Goal: Find specific page/section: Find specific page/section

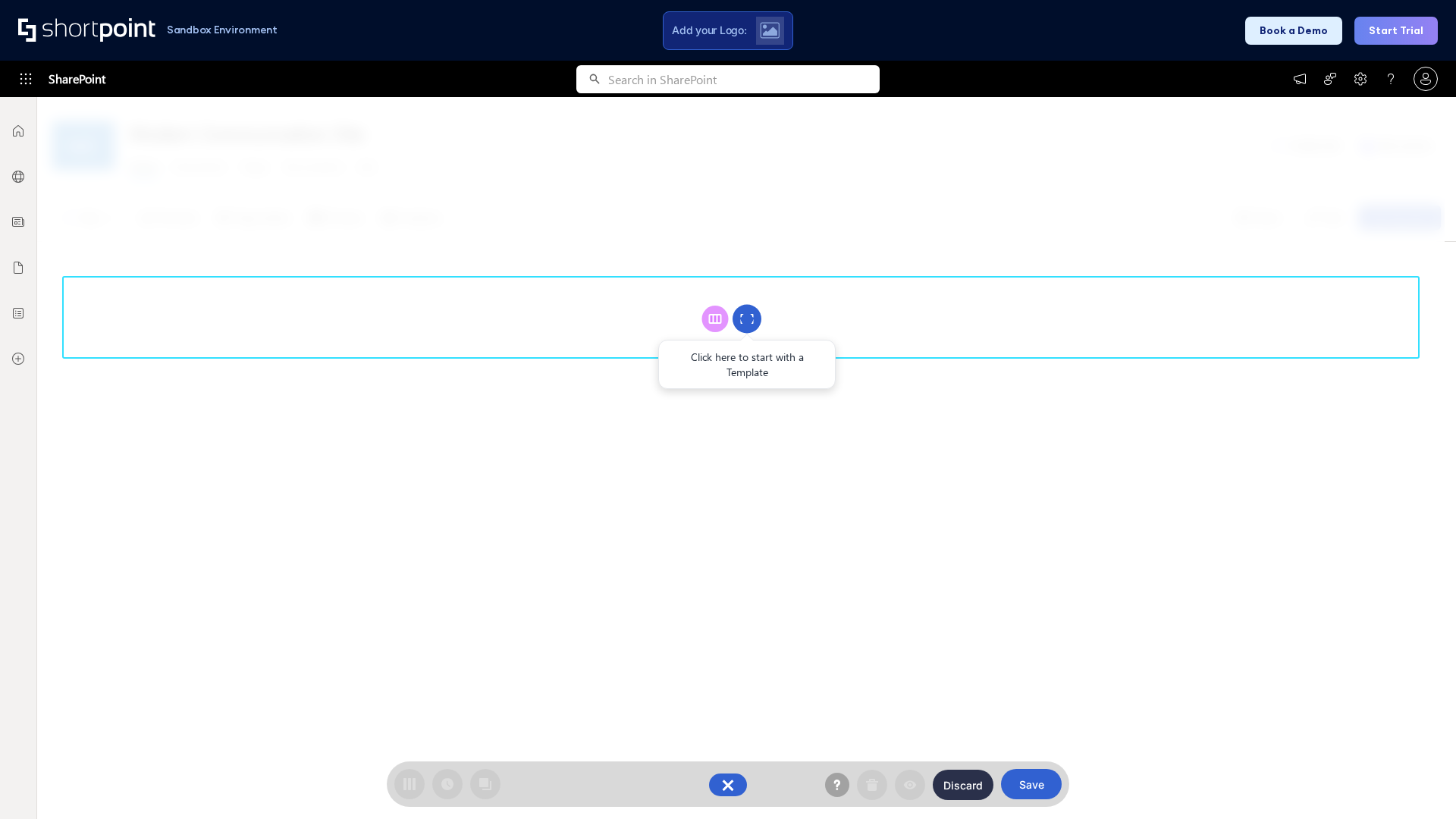
click at [747, 318] on circle at bounding box center [747, 319] width 29 height 29
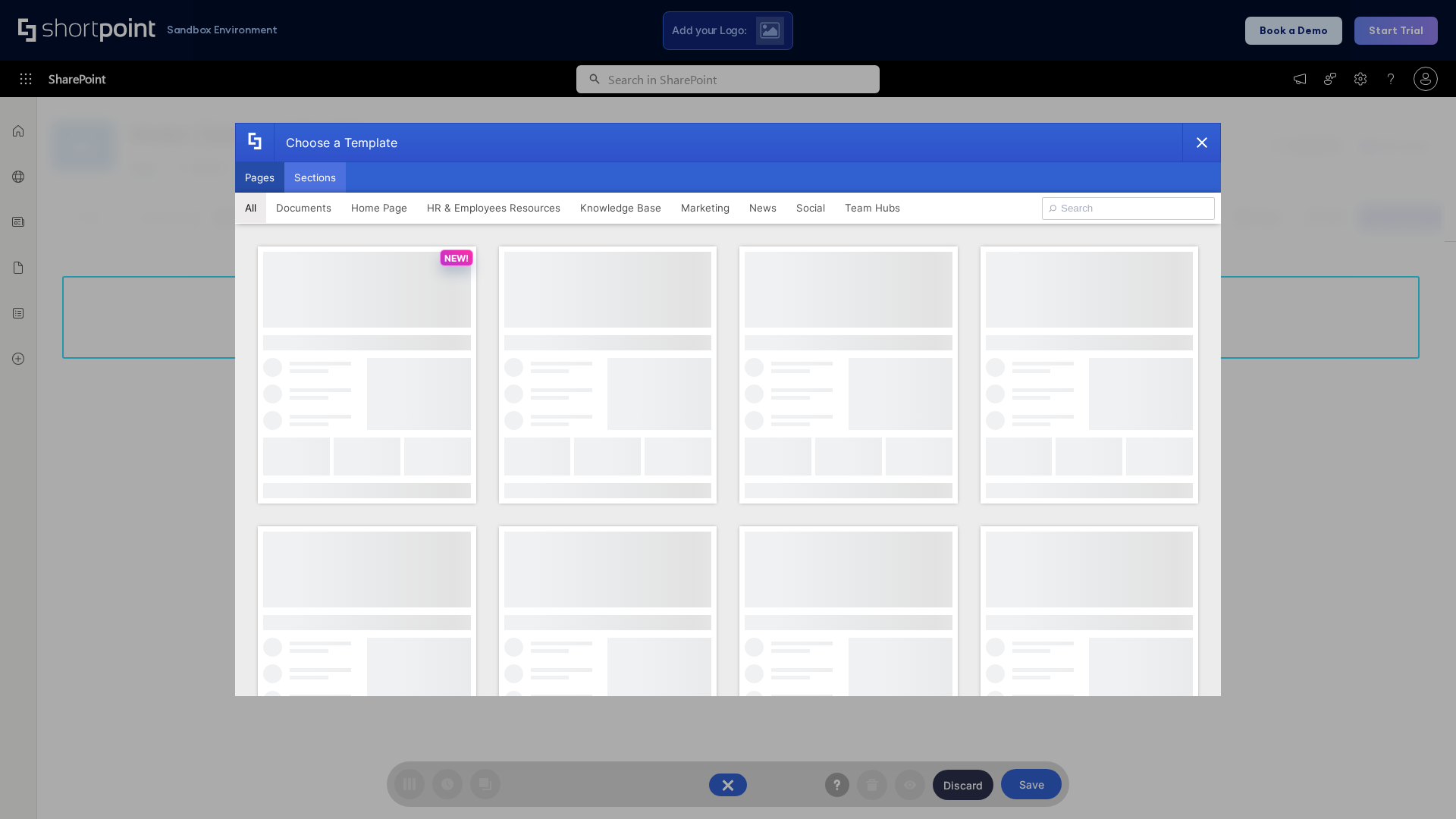
click at [315, 177] on button "Sections" at bounding box center [315, 177] width 61 height 31
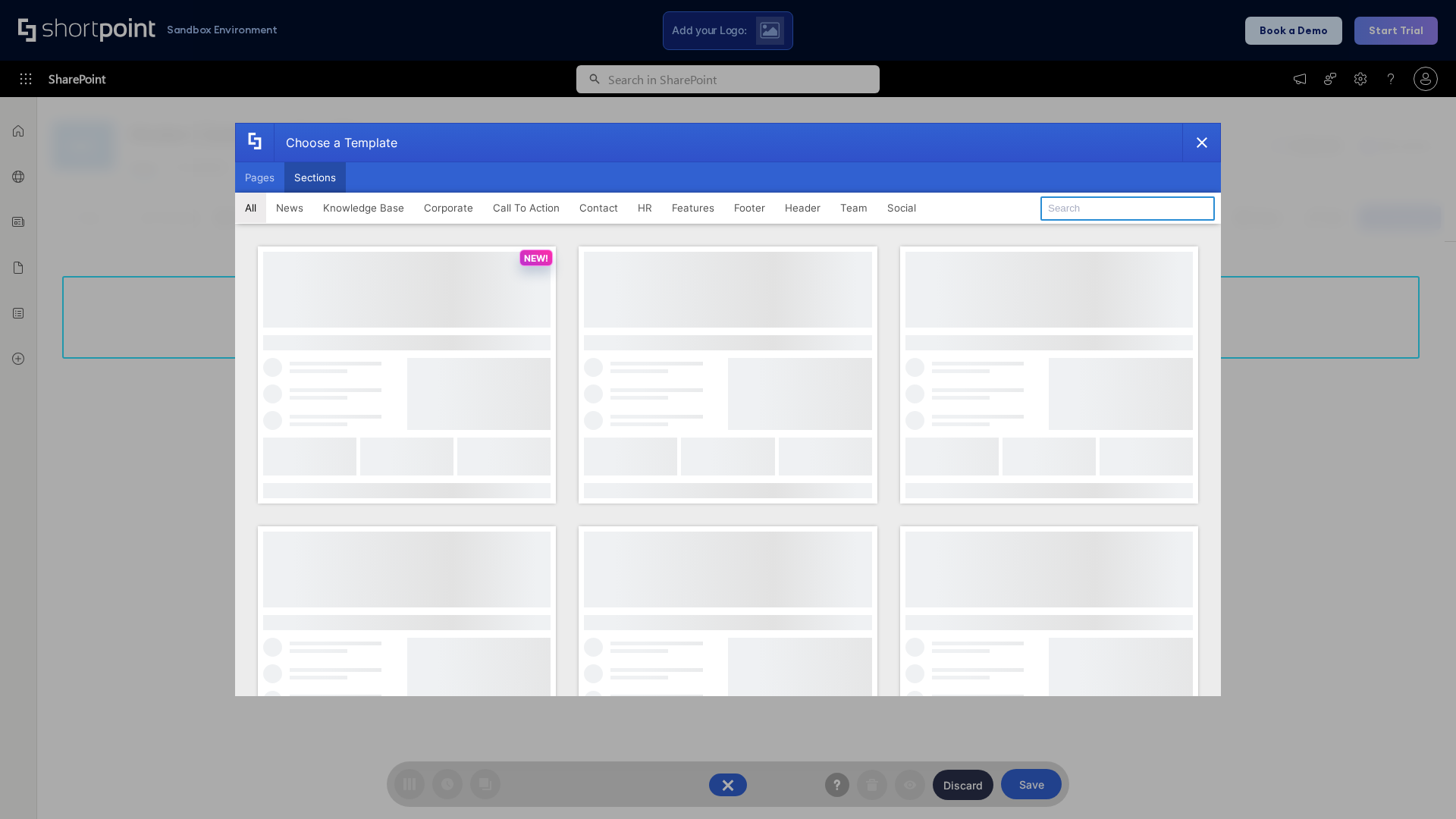
type input "Service Block 2"
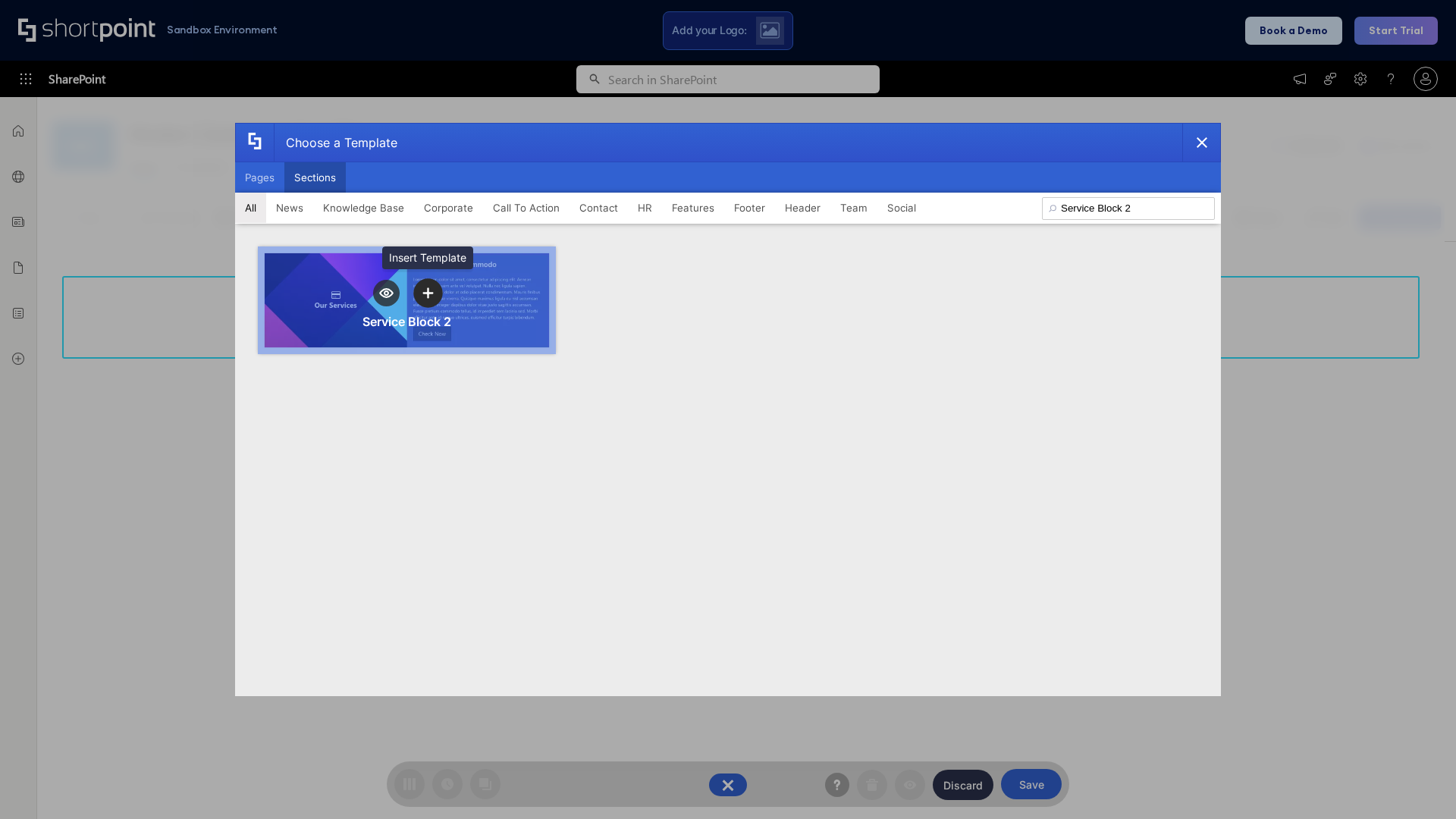
click at [428, 293] on icon "template selector" at bounding box center [428, 293] width 11 height 11
